Goal: Task Accomplishment & Management: Manage account settings

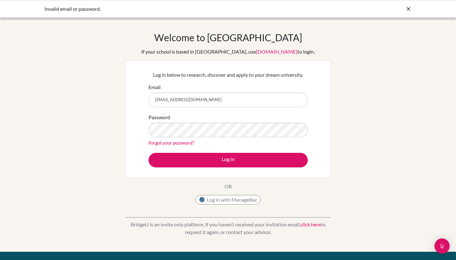
click at [204, 1] on div "Invalid email or password." at bounding box center [228, 8] width 456 height 17
click at [228, 160] on button "Log in" at bounding box center [228, 160] width 159 height 15
click at [197, 100] on input "[EMAIL_ADDRESS][DOMAIN_NAME]" at bounding box center [228, 100] width 159 height 15
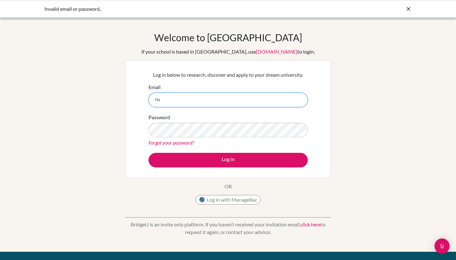
type input "H"
type input "NtTQhL957nD9iY8iyzj1"
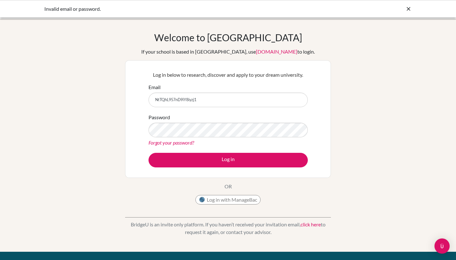
click at [228, 160] on button "Log in" at bounding box center [228, 160] width 159 height 15
drag, startPoint x: 205, startPoint y: 100, endPoint x: 141, endPoint y: 99, distance: 64.0
click at [141, 99] on div "Log in below to research, discover and apply to your dream university. Email Nt…" at bounding box center [228, 119] width 206 height 118
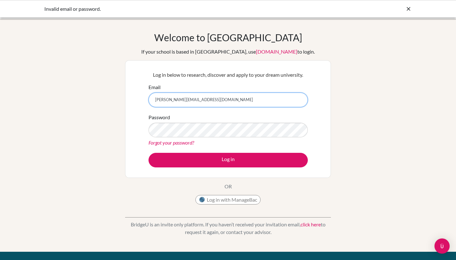
type input "[PERSON_NAME][EMAIL_ADDRESS][DOMAIN_NAME]"
click at [228, 160] on button "Log in" at bounding box center [228, 160] width 159 height 15
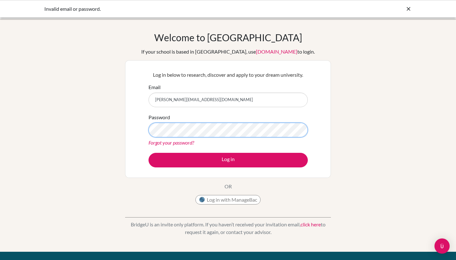
click at [228, 160] on button "Log in" at bounding box center [228, 160] width 159 height 15
